Goal: Use online tool/utility: Utilize a website feature to perform a specific function

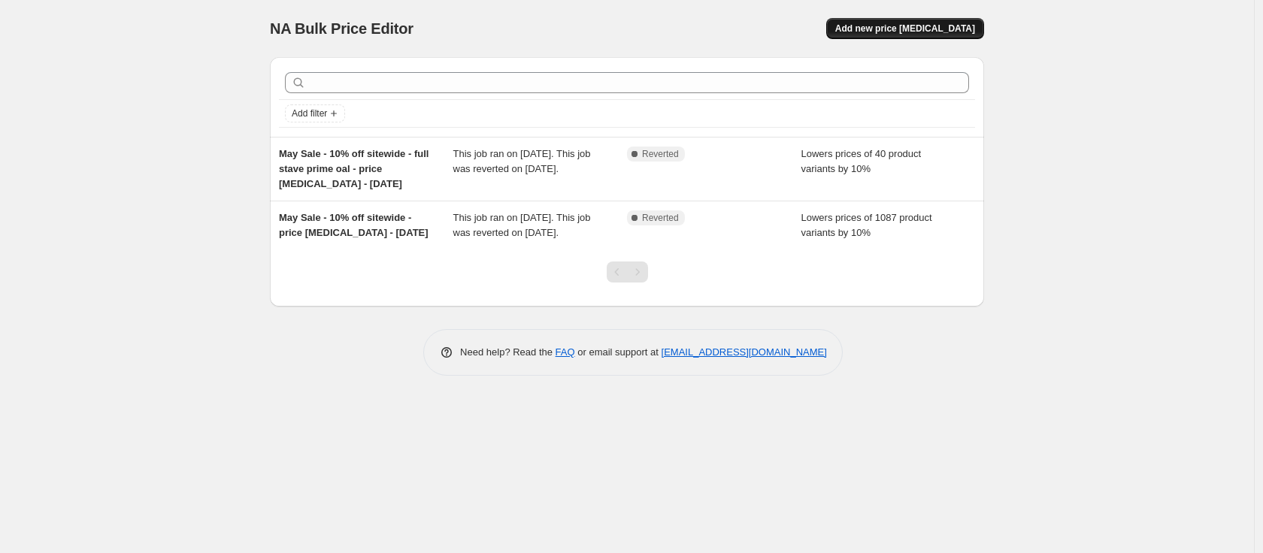
click at [885, 32] on span "Add new price [MEDICAL_DATA]" at bounding box center [905, 29] width 140 height 12
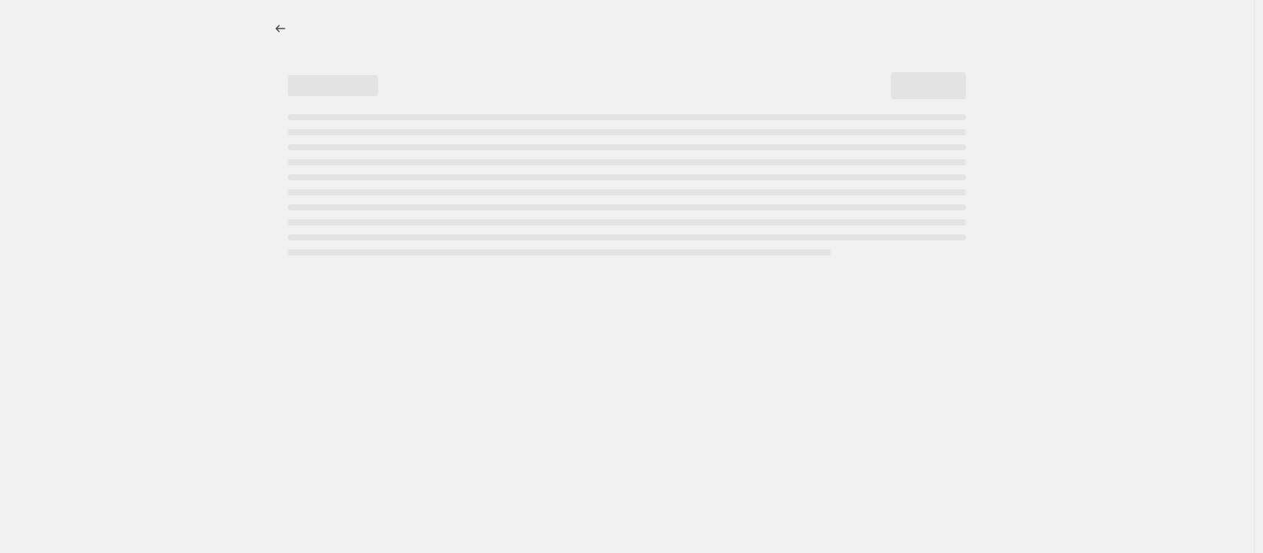
select select "percentage"
